Goal: Transaction & Acquisition: Purchase product/service

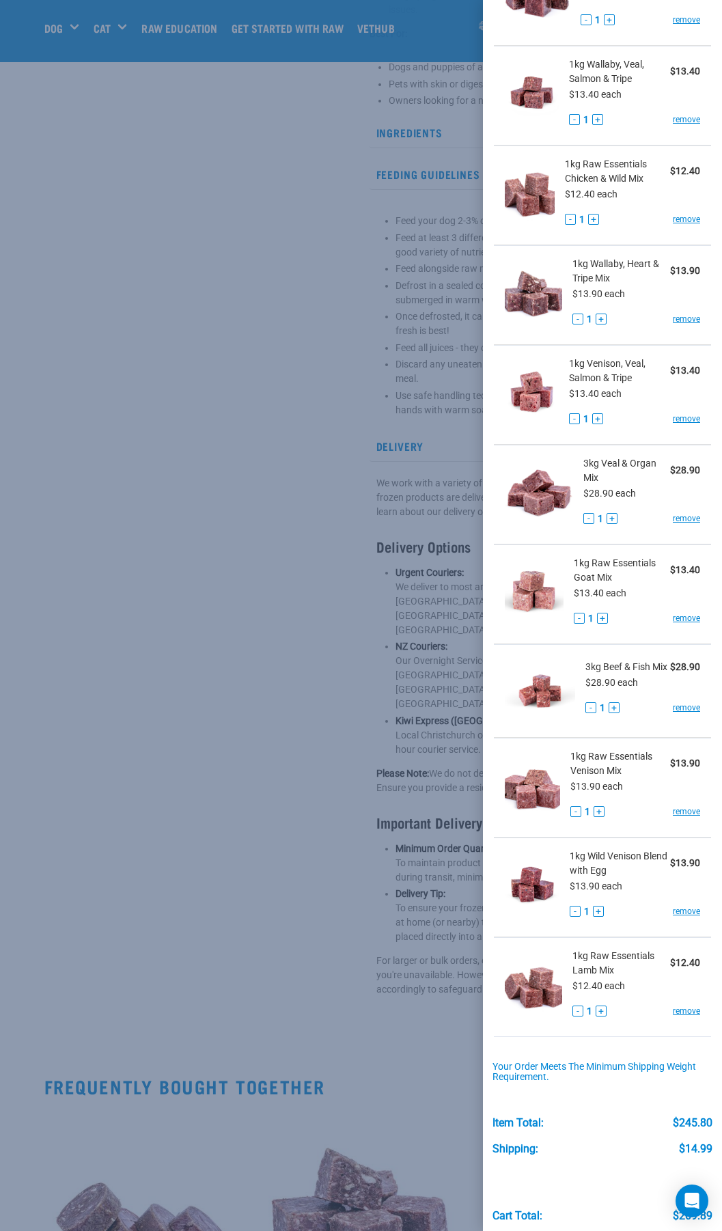
scroll to position [307, 0]
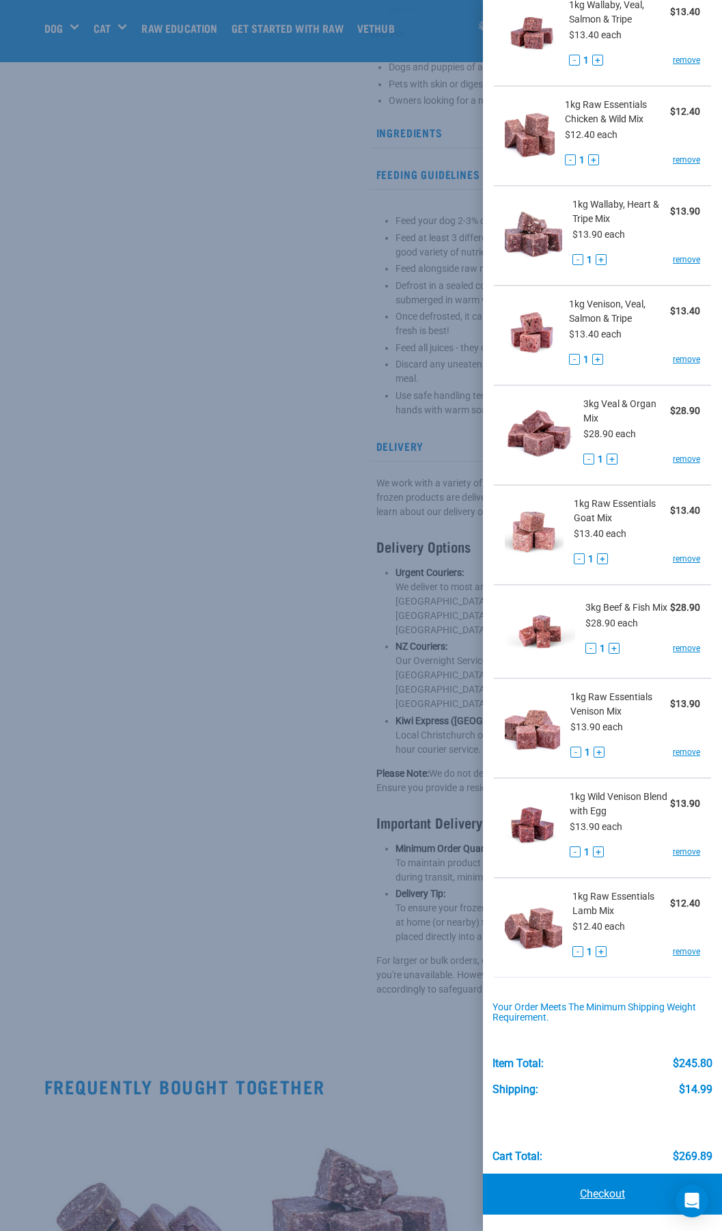
click at [602, 1192] on link "Checkout" at bounding box center [602, 1193] width 239 height 41
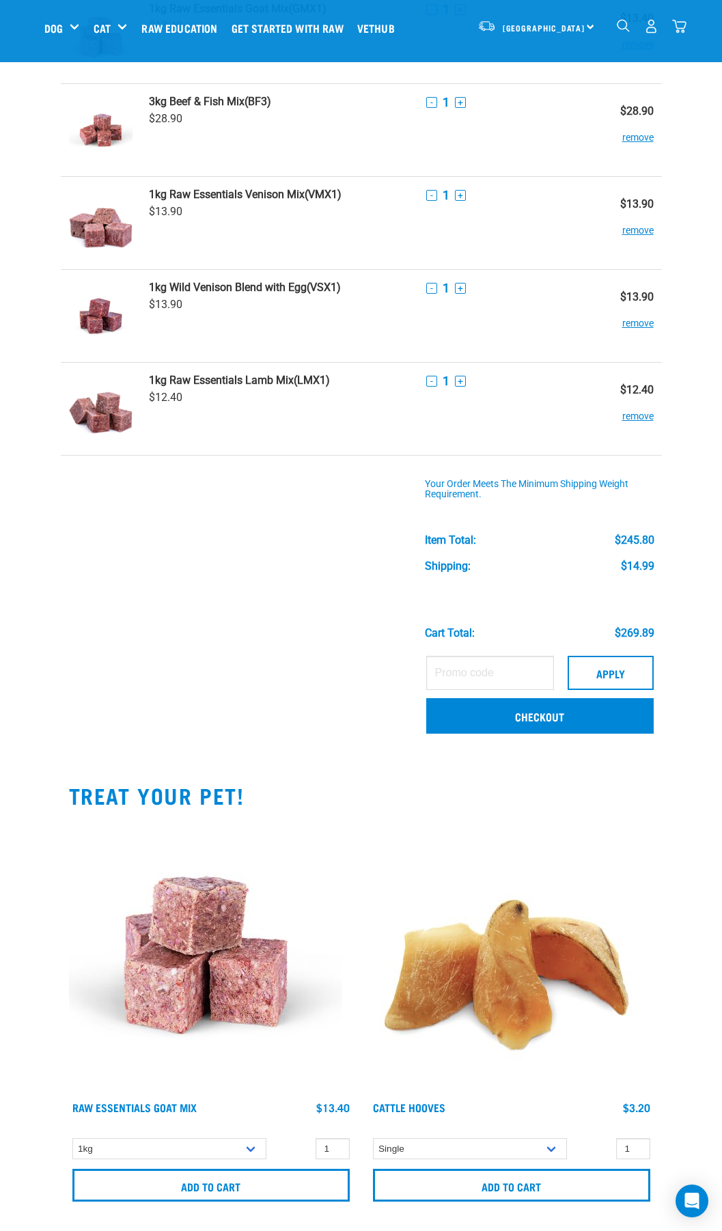
scroll to position [683, 0]
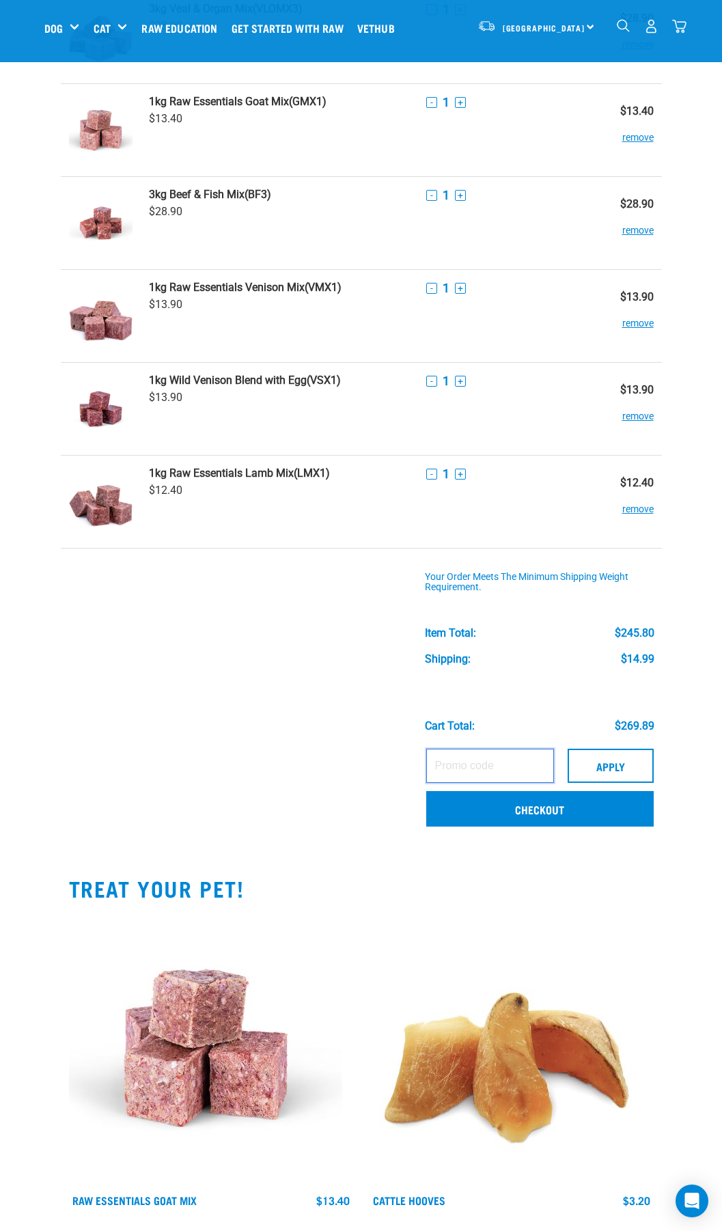
click at [507, 772] on input "text" at bounding box center [490, 765] width 128 height 34
type input "Welcome10"
click at [617, 766] on button "Apply" at bounding box center [611, 765] width 86 height 34
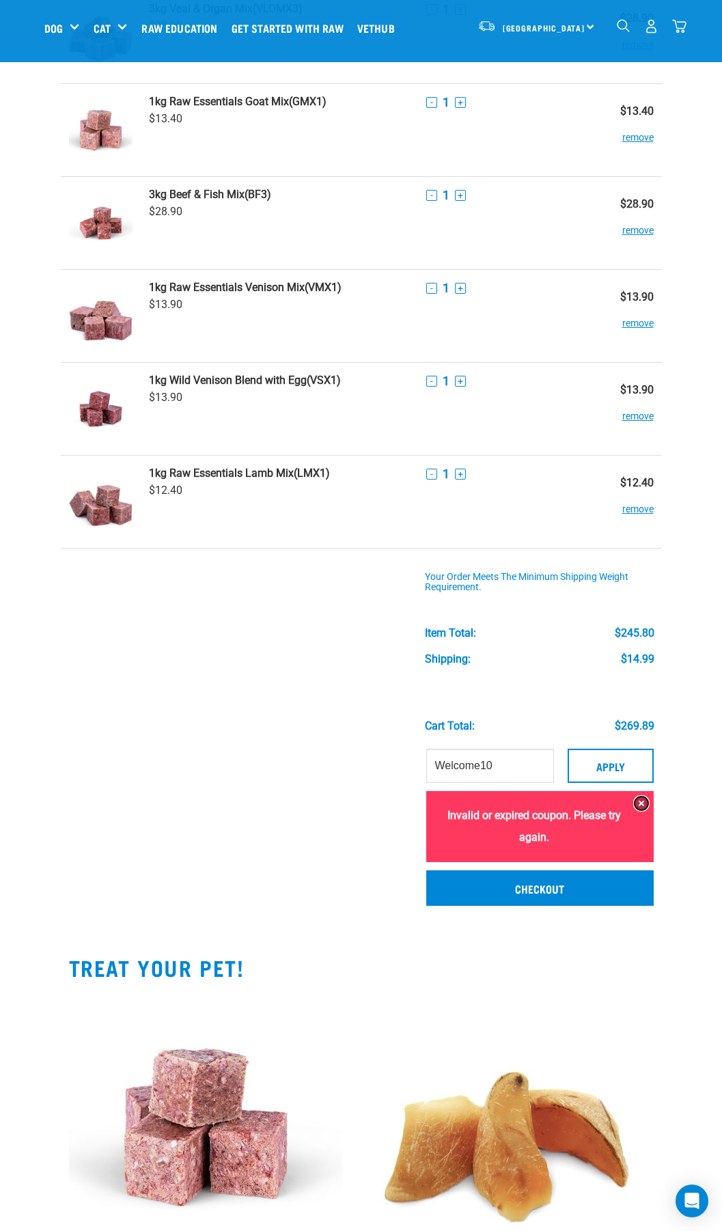
click at [641, 801] on button at bounding box center [641, 803] width 14 height 14
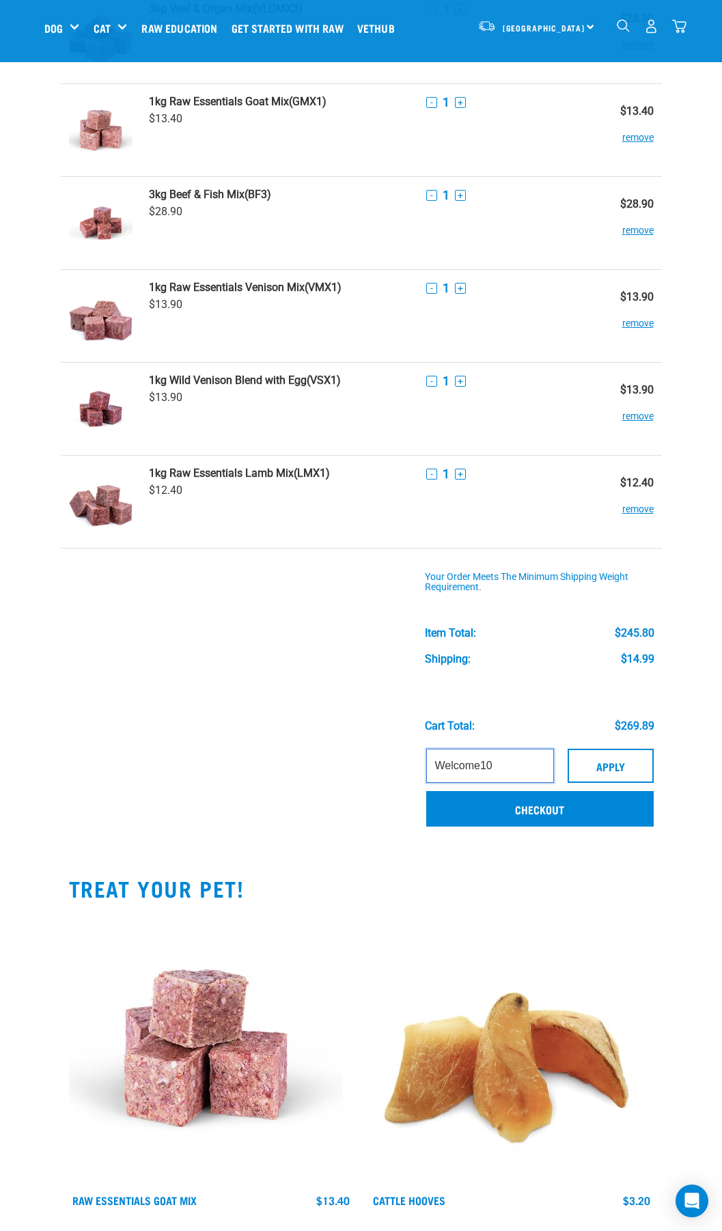
drag, startPoint x: 535, startPoint y: 774, endPoint x: 256, endPoint y: 761, distance: 279.6
click at [256, 761] on tr "Welcome10 Apply Invalid or expired coupon. Please try again. Checkout" at bounding box center [361, 790] width 601 height 96
click at [517, 802] on link "Checkout" at bounding box center [539, 809] width 227 height 36
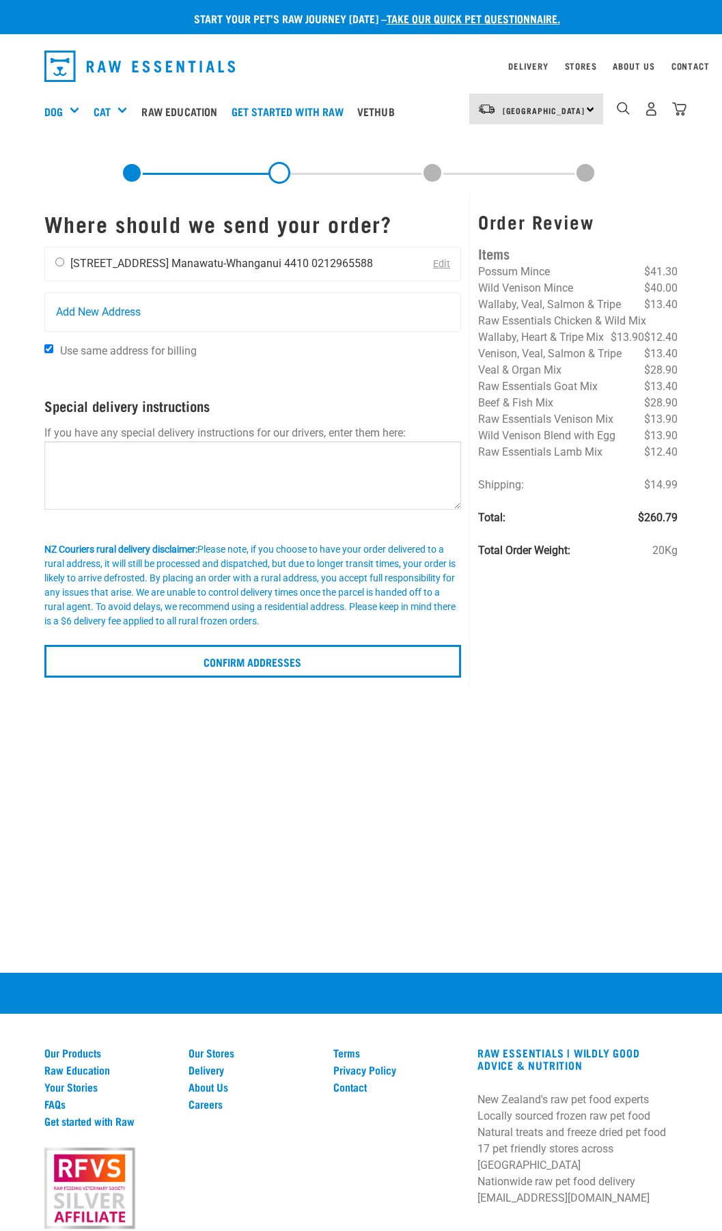
click at [57, 258] on input "radio" at bounding box center [59, 261] width 9 height 9
radio input "true"
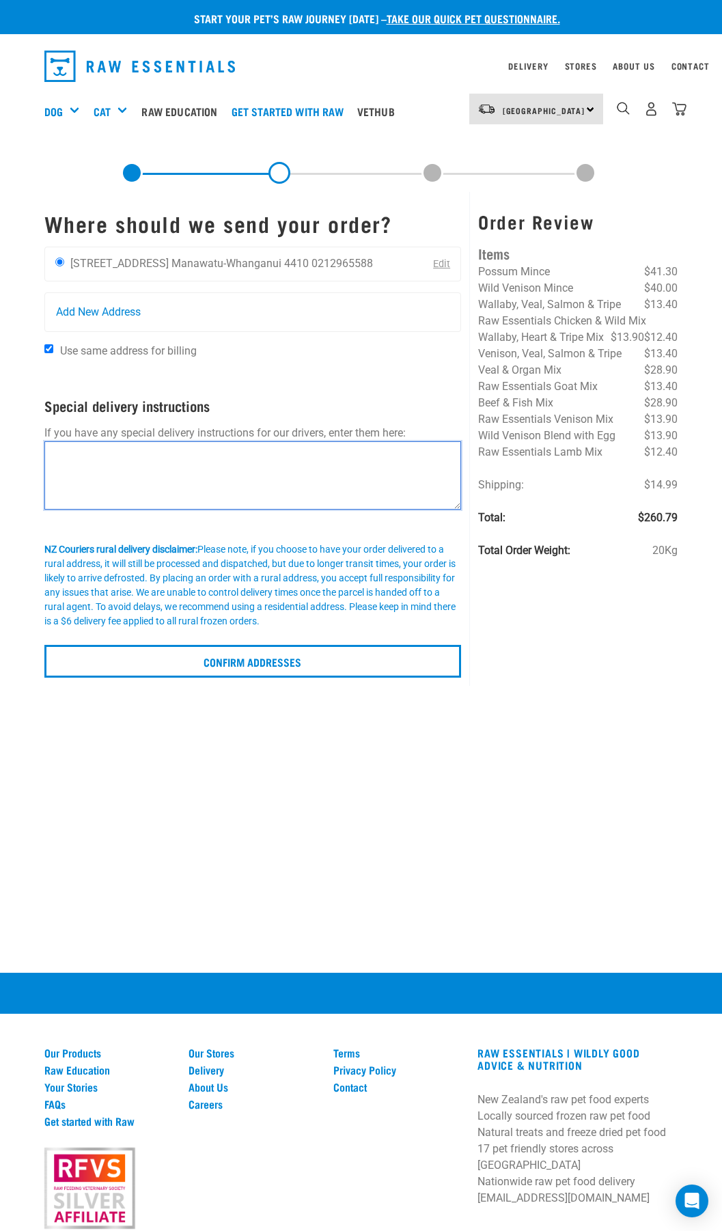
click at [184, 486] on textarea at bounding box center [252, 475] width 417 height 68
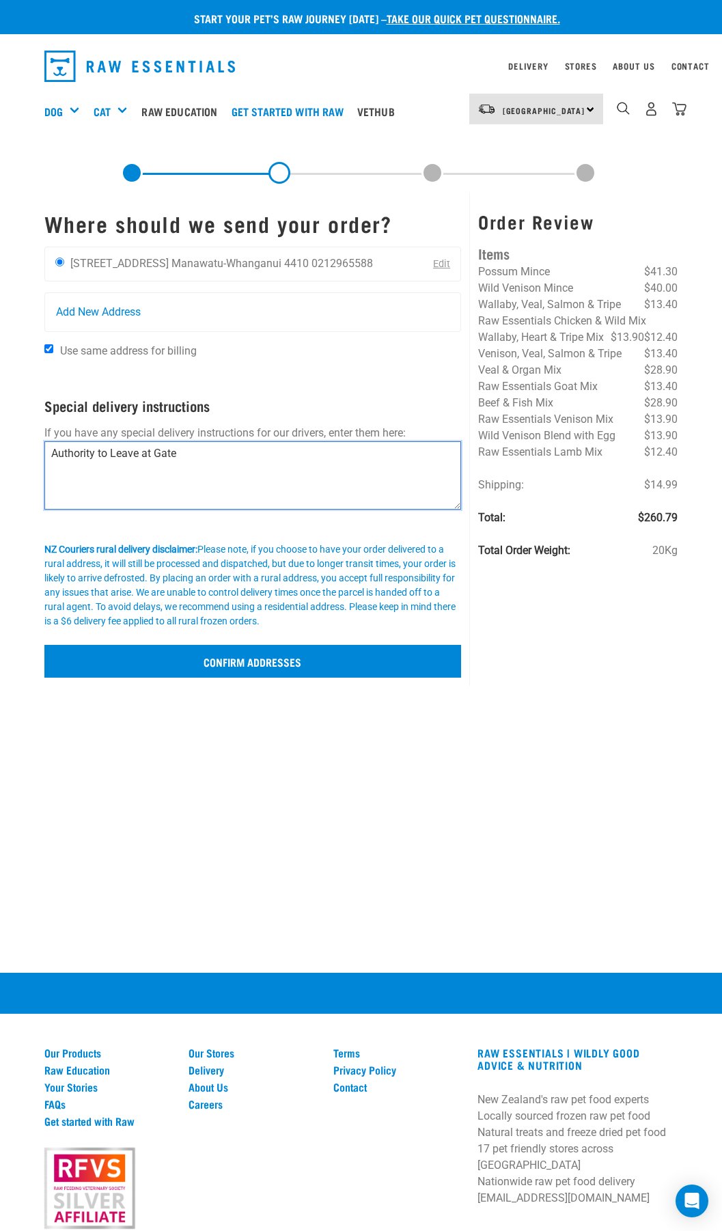
type textarea "Authority to Leave at Gate"
click at [301, 668] on input "Confirm addresses" at bounding box center [252, 661] width 417 height 33
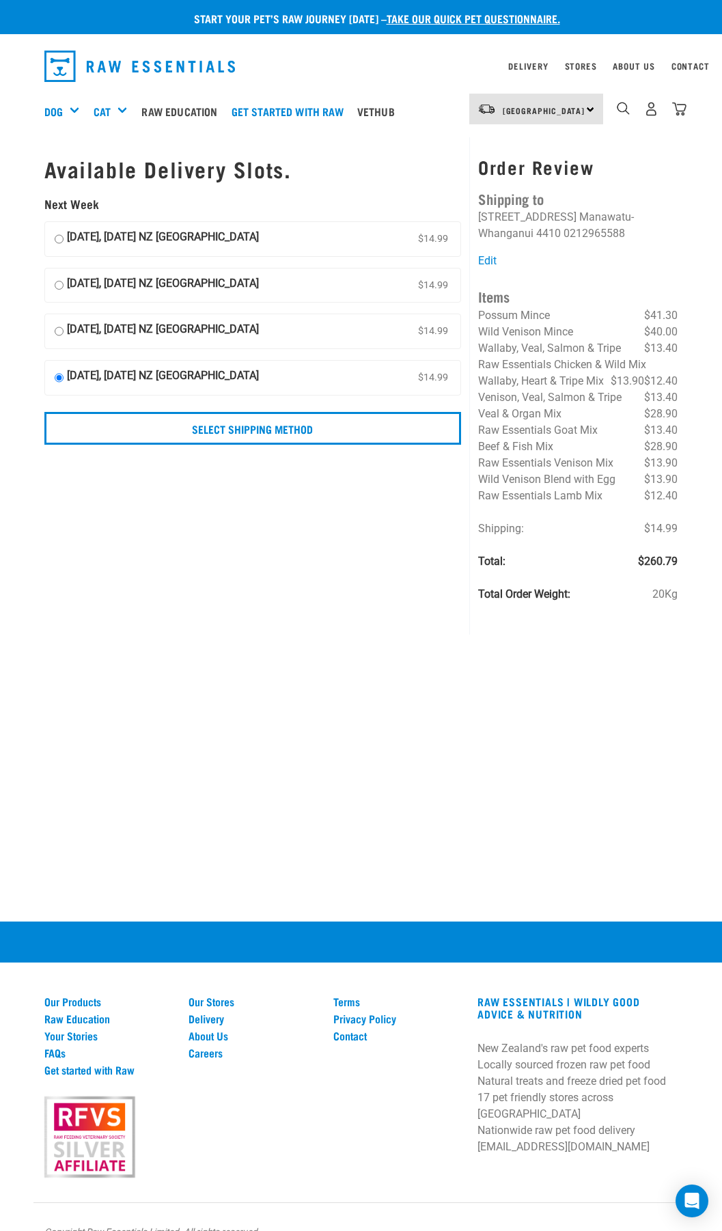
click at [59, 239] on input "[DATE], [DATE] NZ [GEOGRAPHIC_DATA] $14.99" at bounding box center [59, 239] width 9 height 20
radio input "true"
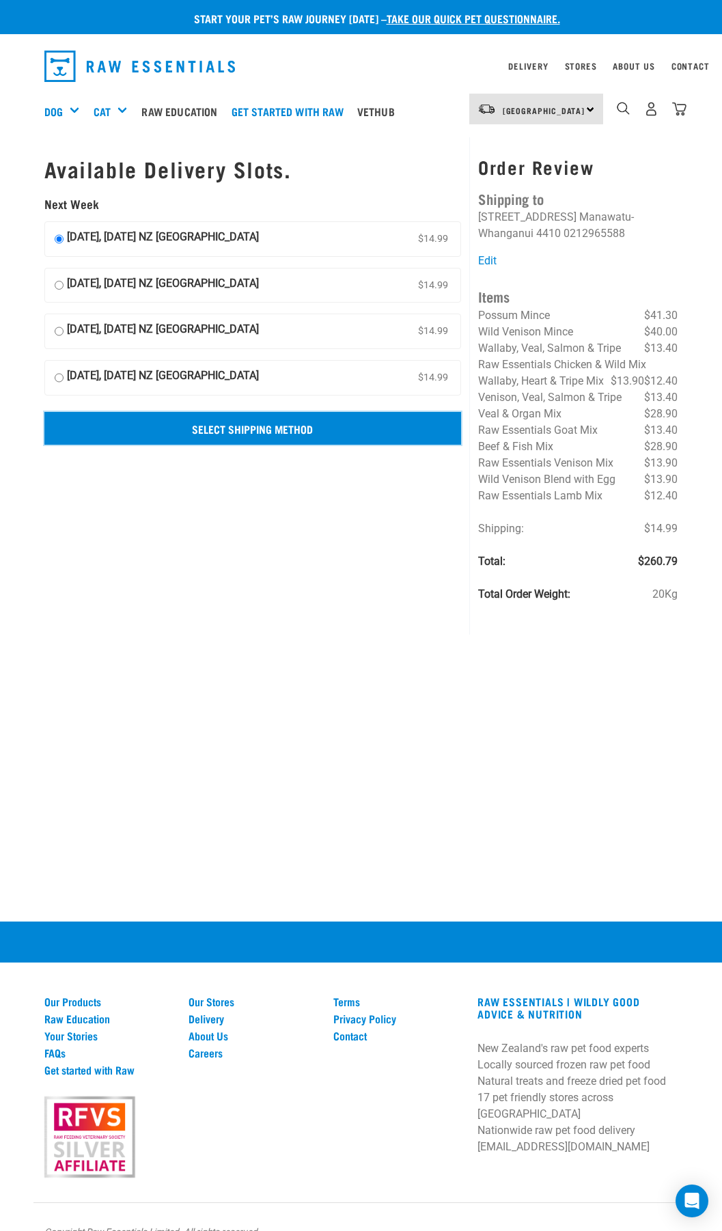
click at [217, 434] on input "Select Shipping Method" at bounding box center [252, 428] width 417 height 33
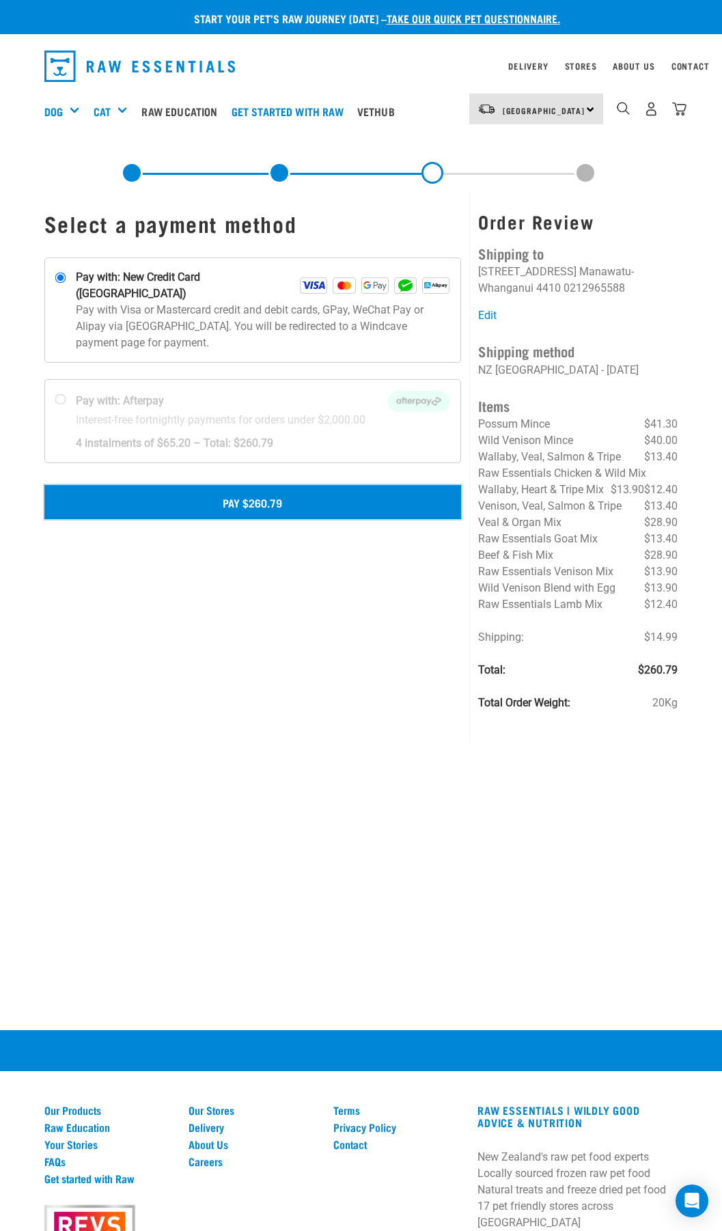
click at [212, 485] on button "Pay $260.79" at bounding box center [252, 502] width 417 height 34
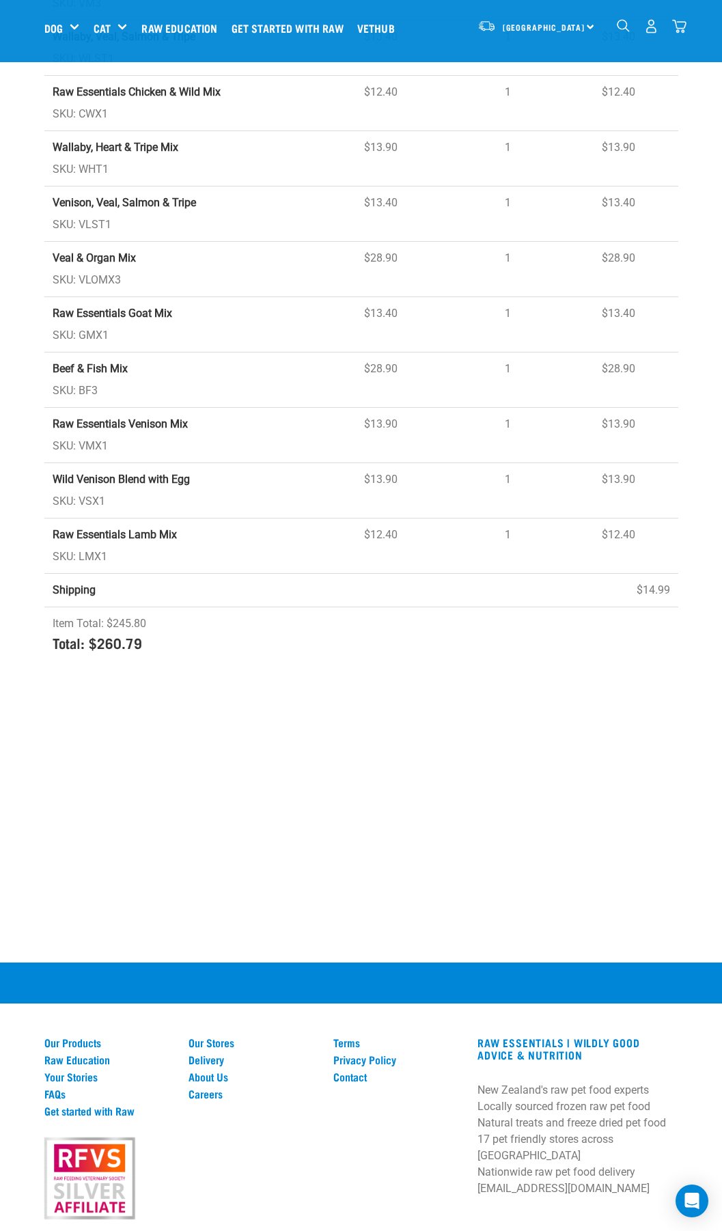
scroll to position [410, 0]
